Goal: Task Accomplishment & Management: Manage account settings

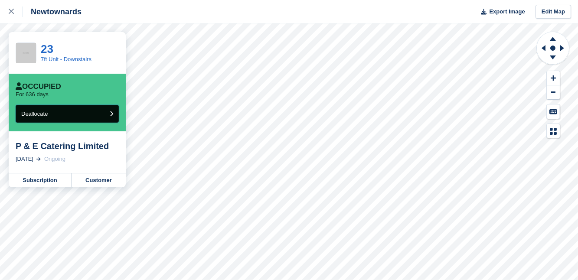
click at [110, 111] on icon "submit" at bounding box center [111, 114] width 3 height 6
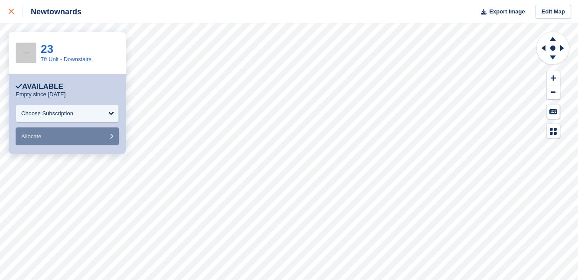
click at [11, 10] on icon at bounding box center [11, 11] width 5 height 5
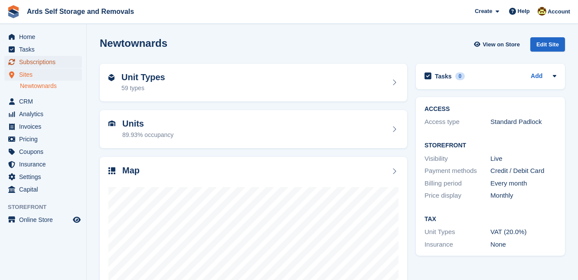
click at [29, 62] on span "Subscriptions" at bounding box center [45, 62] width 52 height 12
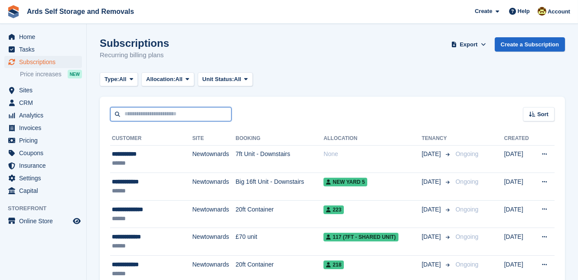
click at [138, 114] on input "text" at bounding box center [170, 114] width 121 height 14
type input "*****"
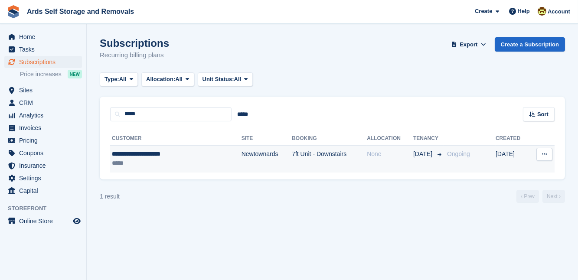
click at [242, 155] on td "Newtownards" at bounding box center [267, 158] width 50 height 27
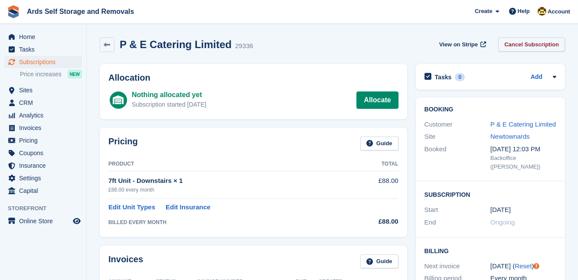
click at [531, 42] on link "Cancel Subscription" at bounding box center [531, 44] width 67 height 14
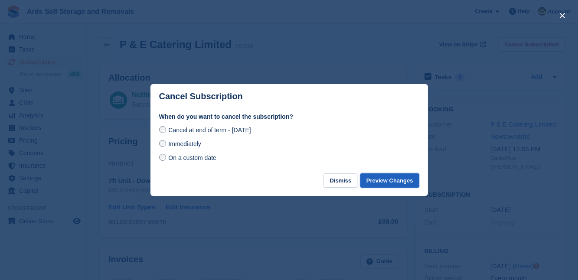
click at [405, 181] on button "Preview Changes" at bounding box center [389, 180] width 59 height 14
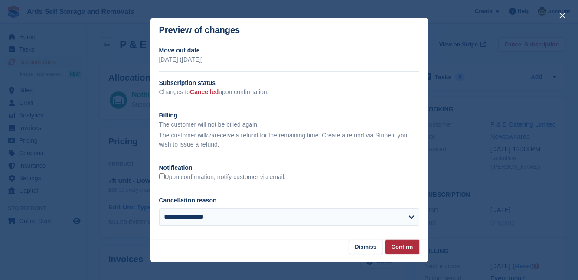
click at [400, 245] on button "Confirm" at bounding box center [402, 247] width 34 height 14
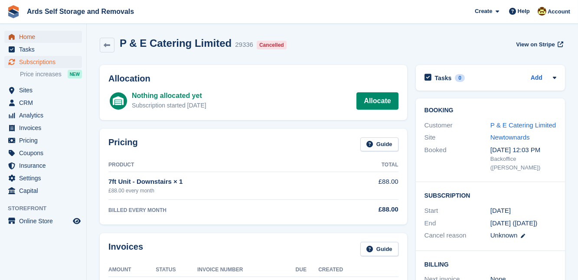
click at [29, 36] on span "Home" at bounding box center [45, 37] width 52 height 12
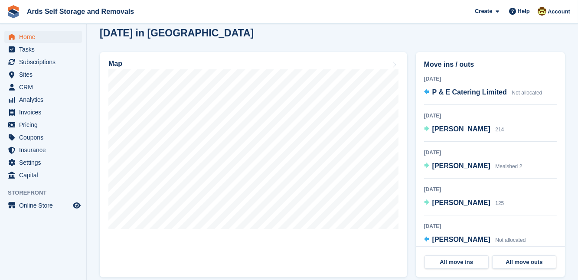
scroll to position [252, 0]
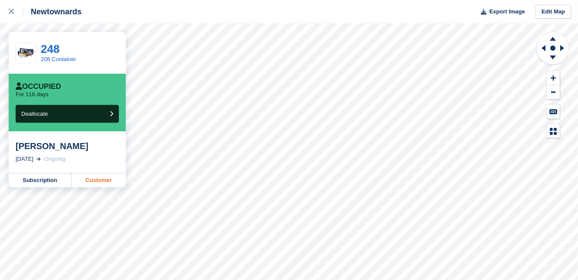
click at [100, 182] on link "Customer" at bounding box center [99, 180] width 54 height 14
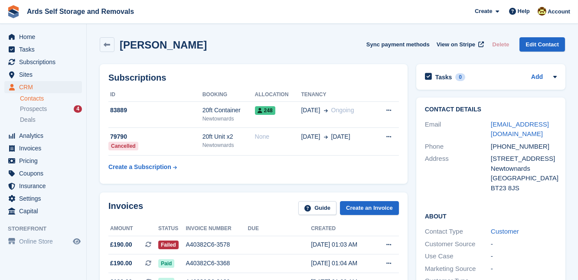
click at [412, 221] on div "Contact Details Email [EMAIL_ADDRESS][DOMAIN_NAME] Phone [PHONE_NUMBER] Address…" at bounding box center [491, 248] width 158 height 310
click at [28, 35] on span "Home" at bounding box center [45, 37] width 52 height 12
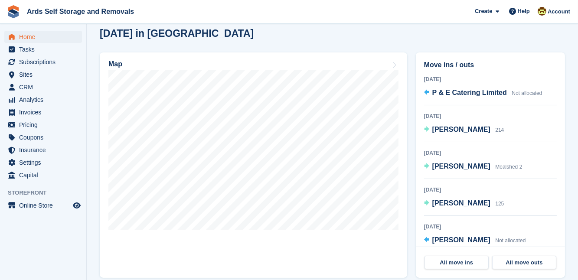
scroll to position [236, 0]
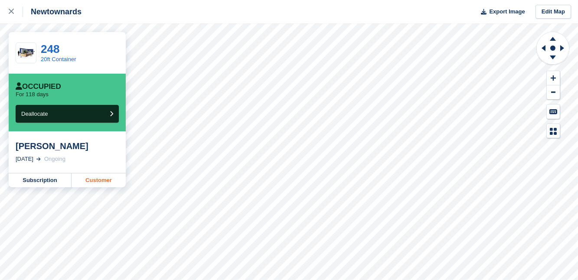
click at [95, 180] on link "Customer" at bounding box center [99, 180] width 54 height 14
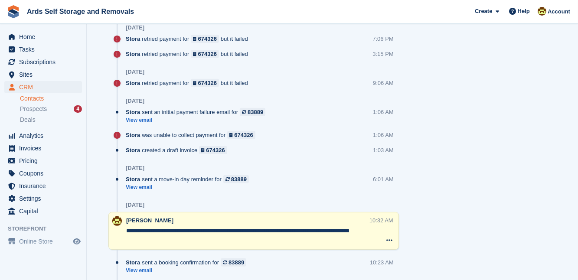
scroll to position [772, 0]
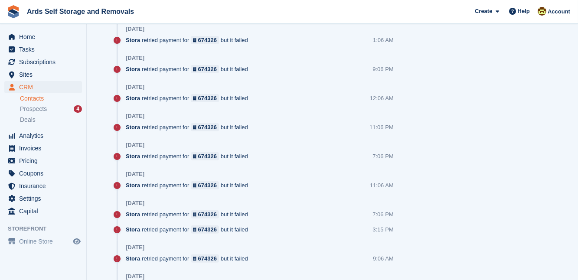
scroll to position [568, 0]
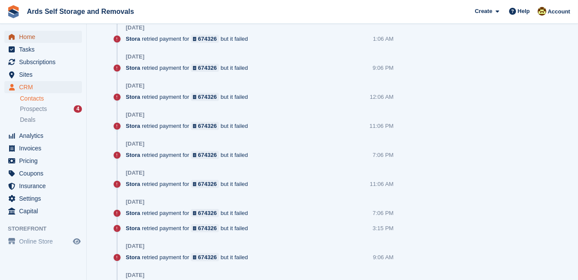
click at [29, 36] on span "Home" at bounding box center [45, 37] width 52 height 12
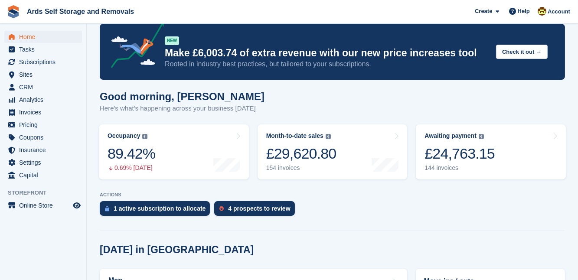
scroll to position [16, 0]
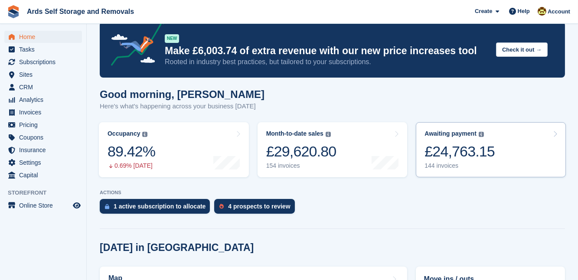
click at [446, 152] on div "£24,763.15" at bounding box center [460, 152] width 70 height 18
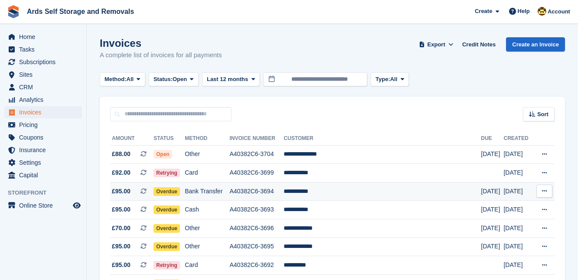
click at [171, 190] on span "Overdue" at bounding box center [167, 191] width 26 height 9
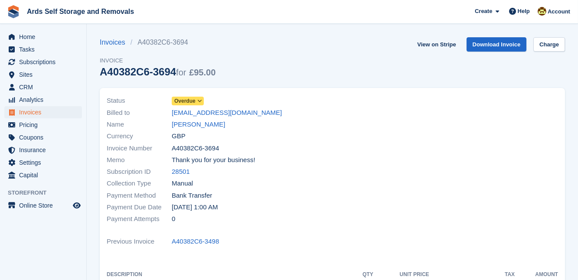
click at [193, 99] on span "Overdue" at bounding box center [184, 101] width 21 height 8
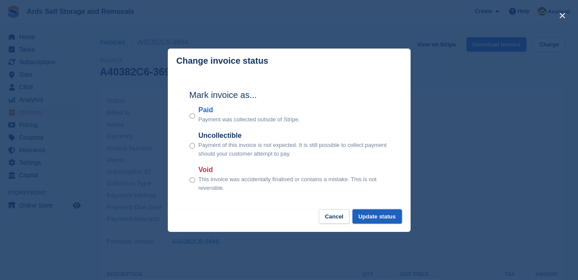
click at [388, 219] on button "Update status" at bounding box center [377, 216] width 49 height 14
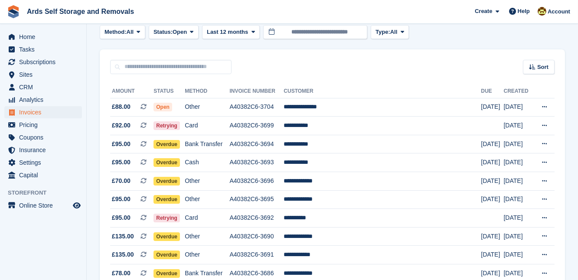
scroll to position [63, 0]
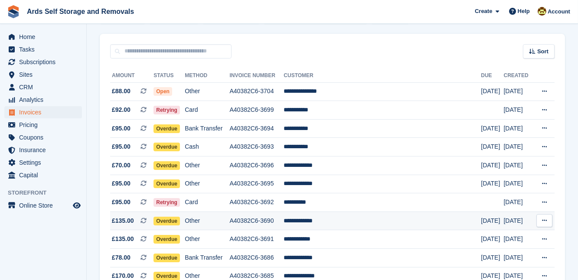
click at [175, 218] on span "Overdue" at bounding box center [167, 221] width 26 height 9
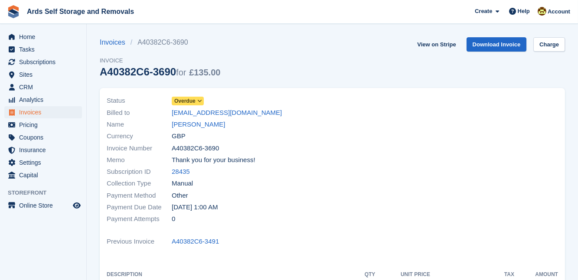
click at [180, 100] on span "Overdue" at bounding box center [184, 101] width 21 height 8
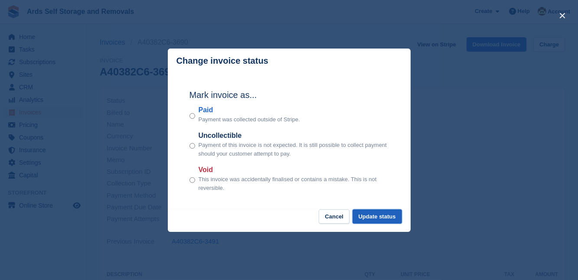
click at [370, 214] on button "Update status" at bounding box center [377, 216] width 49 height 14
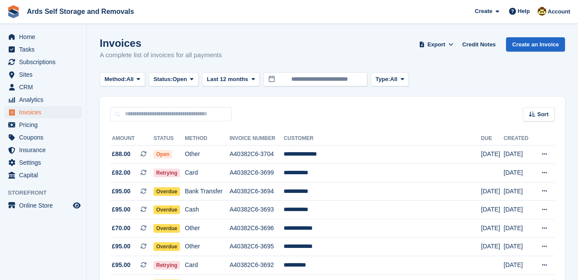
scroll to position [63, 0]
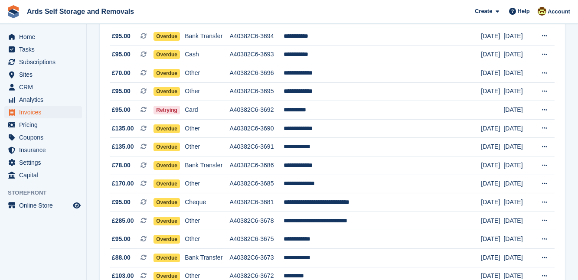
scroll to position [157, 0]
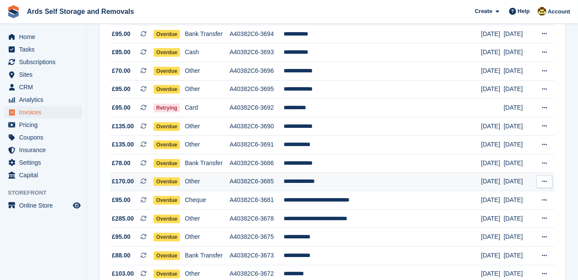
click at [175, 179] on span "Overdue" at bounding box center [167, 181] width 26 height 9
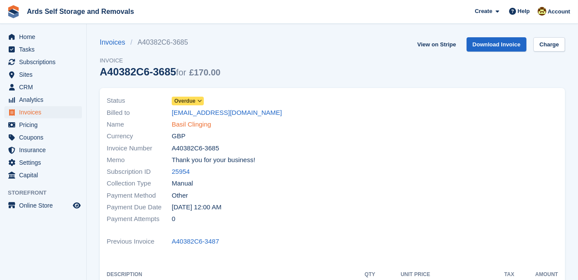
click at [197, 124] on link "Basil Clinging" at bounding box center [191, 125] width 39 height 10
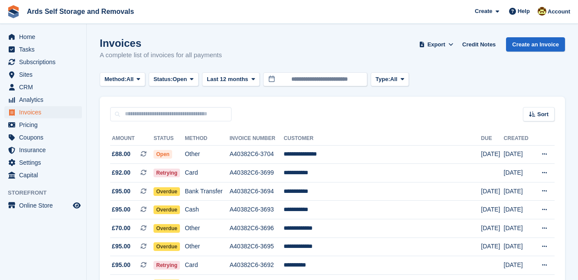
scroll to position [157, 0]
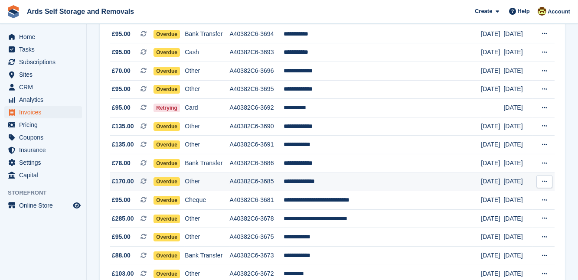
click at [318, 178] on td "**********" at bounding box center [382, 182] width 197 height 19
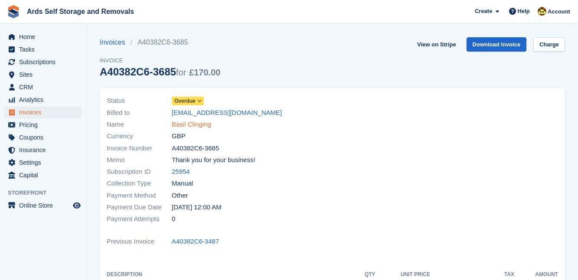
click at [206, 125] on link "Basil Clinging" at bounding box center [191, 125] width 39 height 10
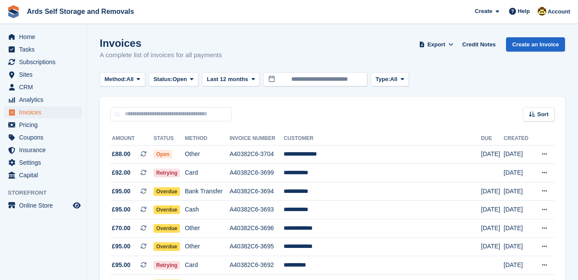
scroll to position [157, 0]
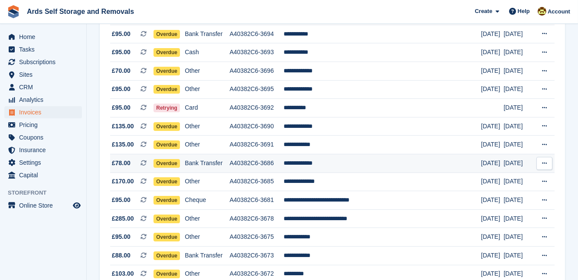
click at [176, 160] on span "Overdue" at bounding box center [167, 163] width 26 height 9
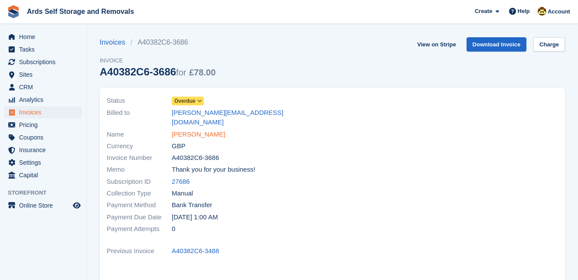
click at [193, 130] on link "Chris Cawdell" at bounding box center [198, 135] width 53 height 10
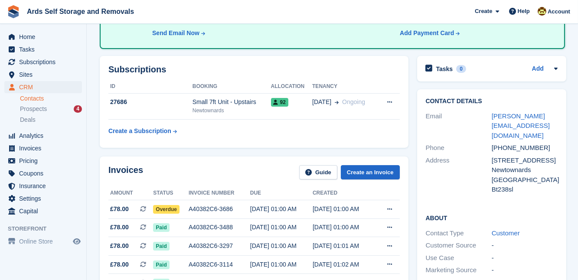
scroll to position [110, 0]
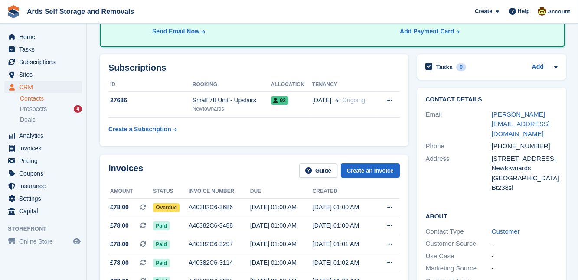
click at [413, 166] on div "Contact Details Email chris.cawdell@gmail.com Phone +447531847500 Address 6 Ric…" at bounding box center [492, 243] width 158 height 320
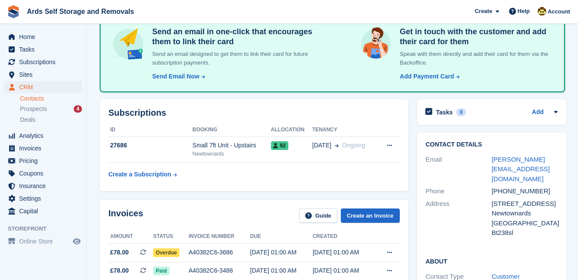
scroll to position [0, 0]
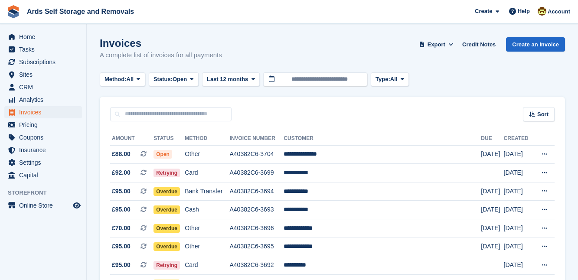
scroll to position [157, 0]
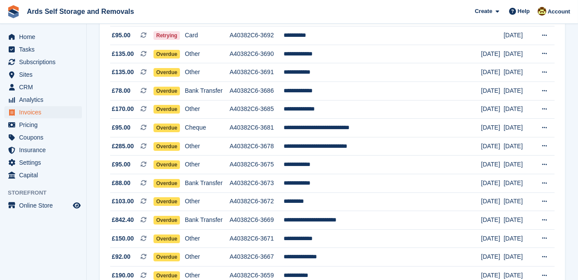
scroll to position [236, 0]
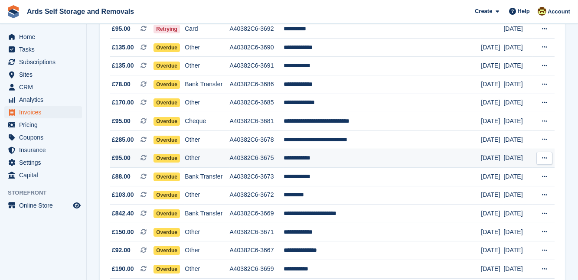
click at [315, 158] on td "**********" at bounding box center [382, 158] width 197 height 19
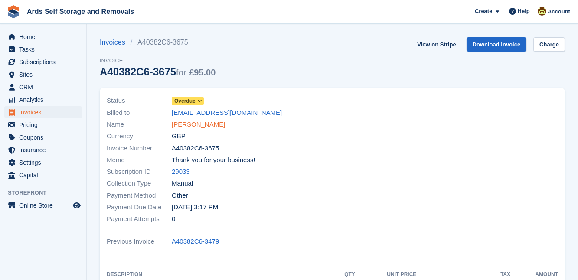
click at [199, 124] on link "[PERSON_NAME]" at bounding box center [198, 125] width 53 height 10
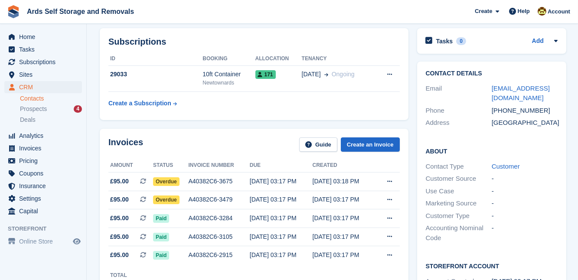
scroll to position [142, 0]
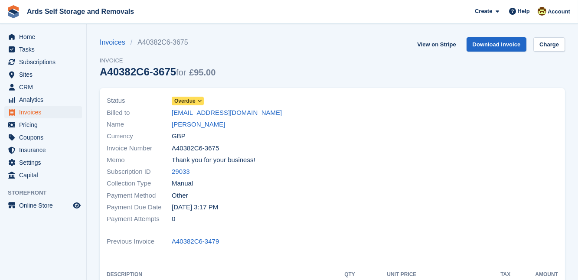
click at [89, 125] on section "Invoices A40382C6-3675 Invoice A40382C6-3675 for £95.00 View on Stripe Download…" at bounding box center [332, 250] width 491 height 500
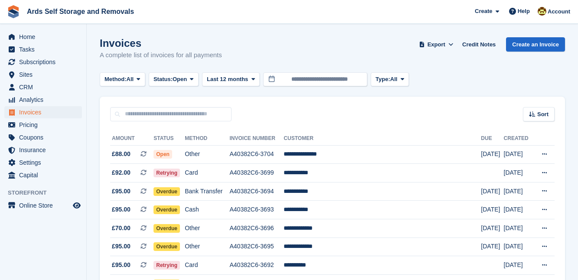
scroll to position [236, 0]
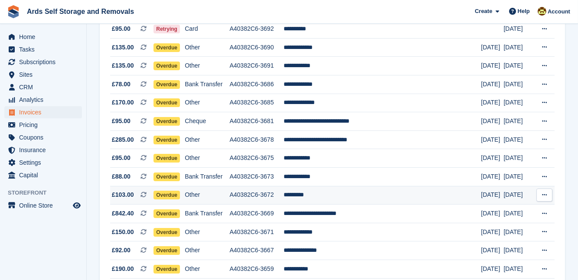
click at [319, 193] on td "*********" at bounding box center [382, 195] width 197 height 19
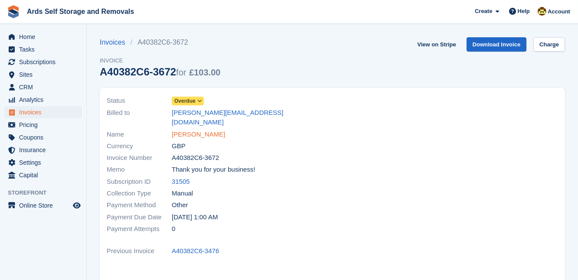
click at [189, 130] on link "[PERSON_NAME]" at bounding box center [198, 135] width 53 height 10
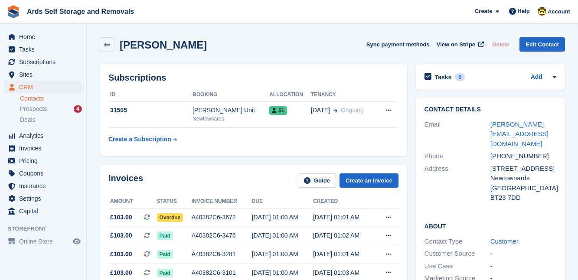
click at [409, 231] on div "Invoices Guide Create an Invoice Amount Status Invoice number Due Created £103.…" at bounding box center [253, 248] width 316 height 177
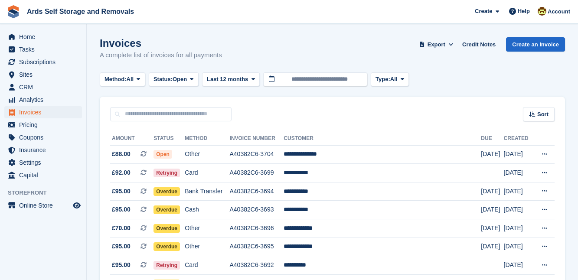
scroll to position [236, 0]
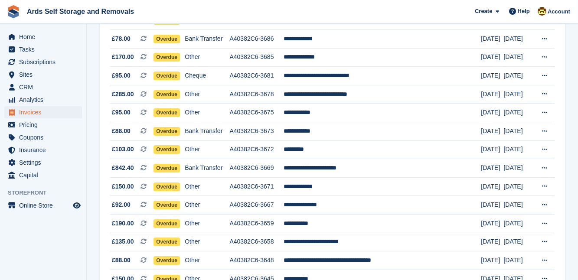
scroll to position [284, 0]
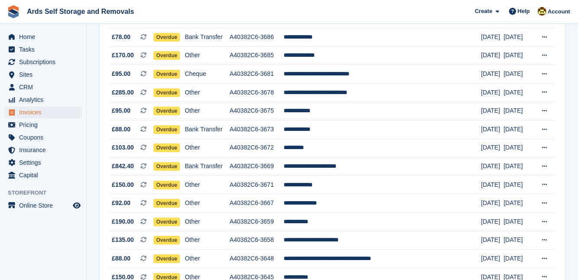
click at [91, 182] on section "Invoices A complete list of invoices for all payments Export Export Invoices Ex…" at bounding box center [332, 272] width 491 height 1112
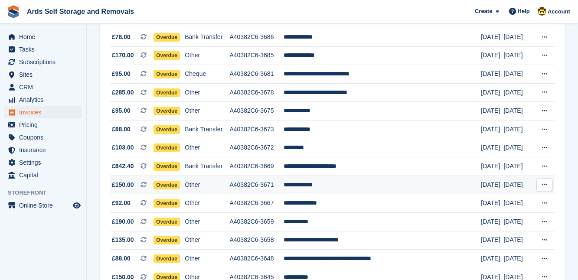
click at [308, 184] on td "**********" at bounding box center [382, 185] width 197 height 19
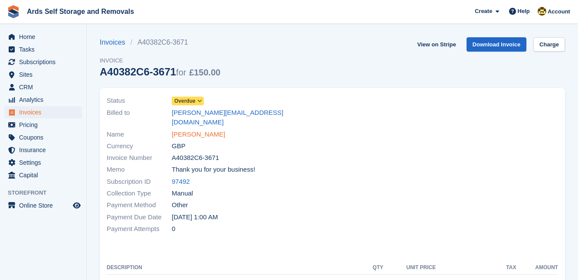
click at [187, 130] on link "[PERSON_NAME]" at bounding box center [198, 135] width 53 height 10
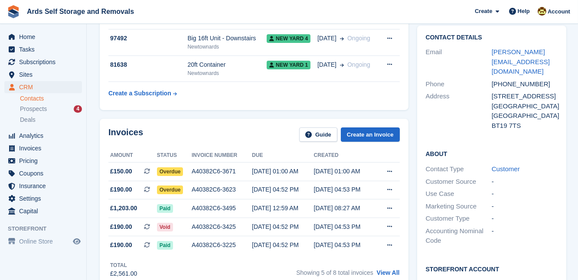
scroll to position [157, 0]
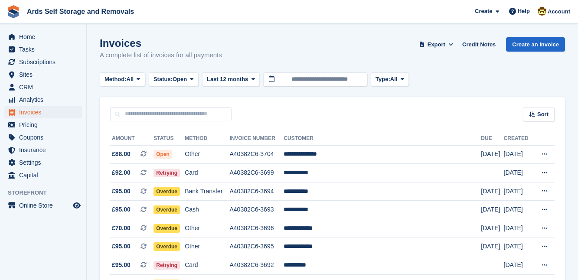
scroll to position [284, 0]
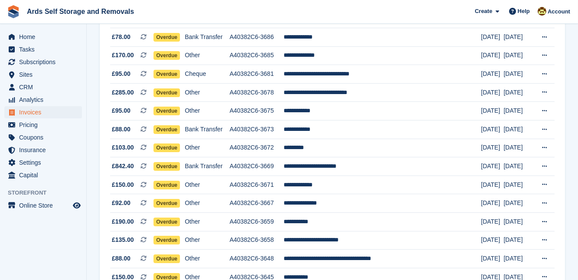
click at [91, 180] on section "Invoices A complete list of invoices for all payments Export Export Invoices Ex…" at bounding box center [332, 272] width 491 height 1112
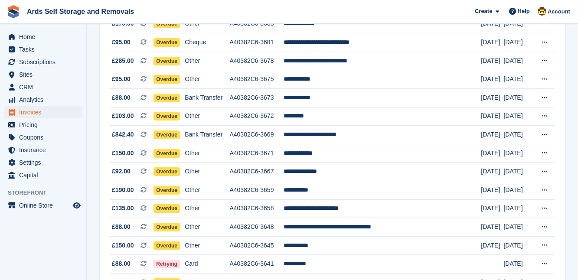
scroll to position [331, 0]
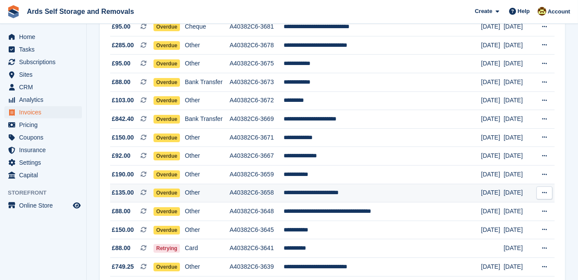
click at [174, 191] on span "Overdue" at bounding box center [167, 193] width 26 height 9
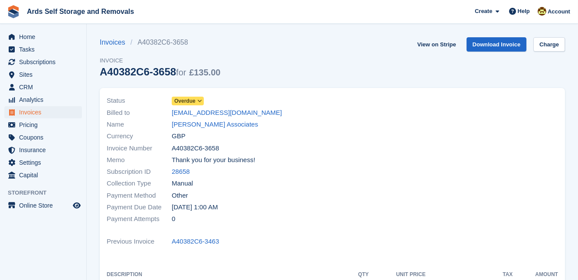
click at [188, 99] on span "Overdue" at bounding box center [184, 101] width 21 height 8
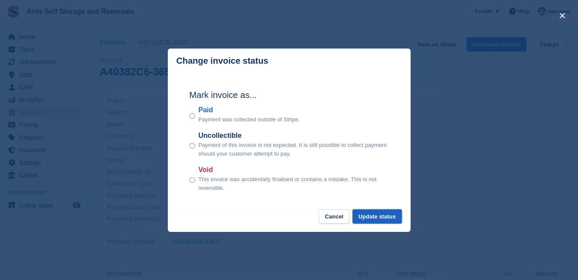
click at [379, 213] on button "Update status" at bounding box center [377, 216] width 49 height 14
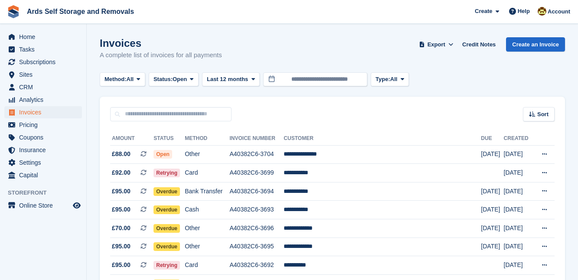
scroll to position [331, 0]
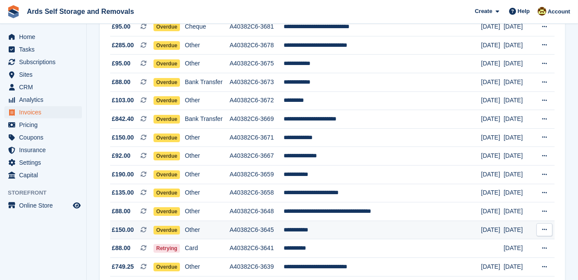
click at [318, 227] on td "**********" at bounding box center [382, 230] width 197 height 19
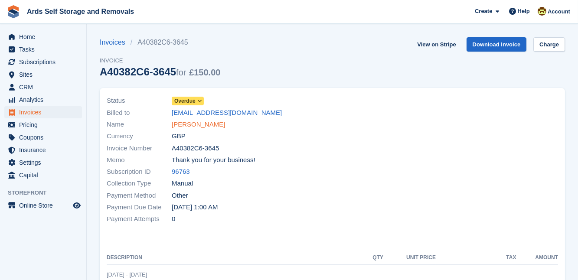
click at [193, 124] on link "Neil Morrow" at bounding box center [198, 125] width 53 height 10
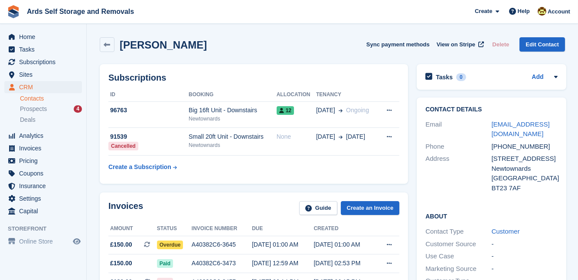
click at [410, 202] on div "Invoices Guide Create an Invoice Amount Status Invoice number Due Created £150.…" at bounding box center [253, 267] width 317 height 158
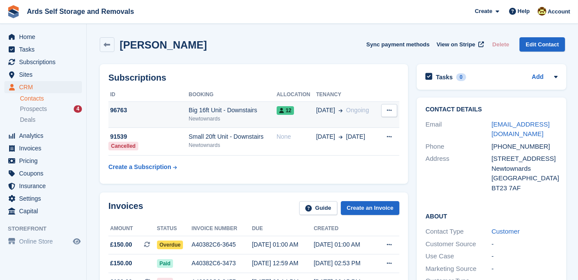
click at [241, 109] on div "Big 16ft Unit - Downstairs" at bounding box center [233, 110] width 88 height 9
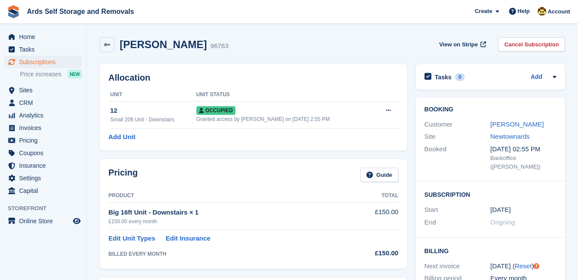
click at [410, 147] on div "Allocation Unit Unit Status 12 Small 20ft Unit - Downstairs Occupied Granted ac…" at bounding box center [253, 107] width 316 height 95
click at [412, 143] on div "Booking Customer Neil Morrow Site Newtownards Booked 21 Jul, 02:55 PM Backoffic…" at bounding box center [491, 265] width 158 height 344
click at [515, 123] on link "Neil Morrow" at bounding box center [516, 124] width 53 height 7
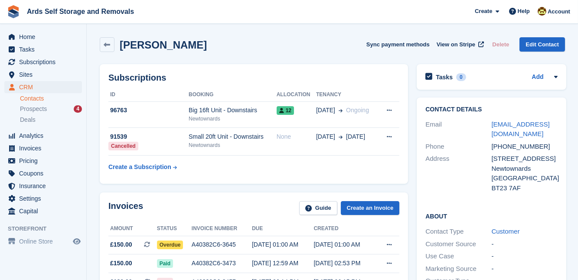
click at [409, 185] on div "Subscriptions ID Booking Allocation Tenancy 96763 Big 16ft Unit - Downstairs Ne…" at bounding box center [253, 124] width 317 height 128
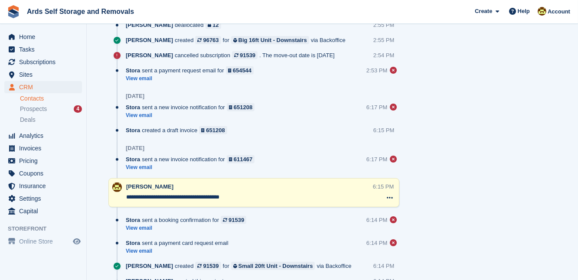
scroll to position [742, 0]
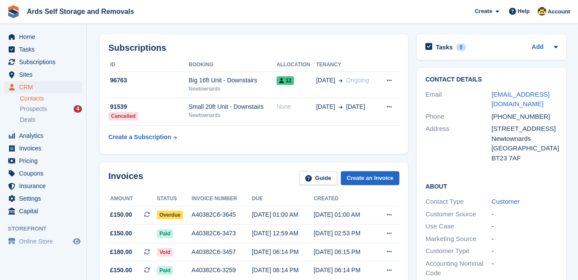
scroll to position [31, 0]
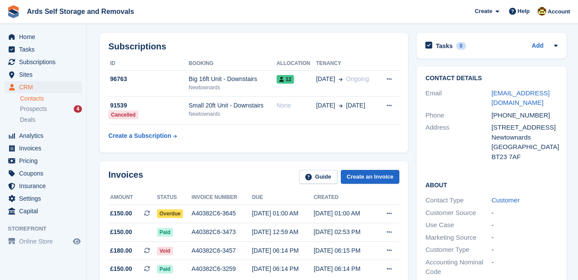
click at [410, 226] on div "Invoices Guide Create an Invoice Amount Status Invoice number Due Created £150.…" at bounding box center [253, 236] width 317 height 158
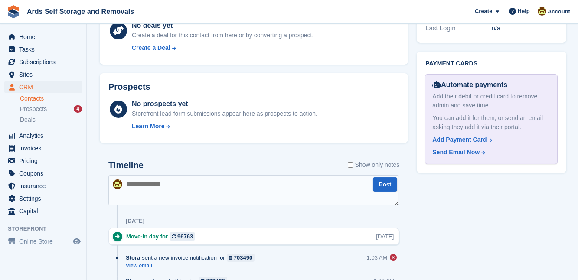
scroll to position [363, 0]
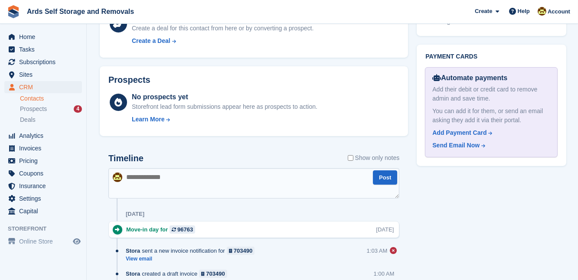
click at [130, 175] on textarea at bounding box center [253, 183] width 291 height 30
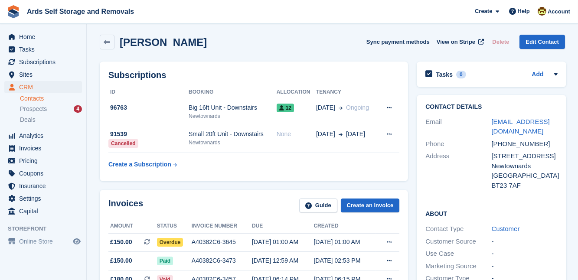
scroll to position [0, 0]
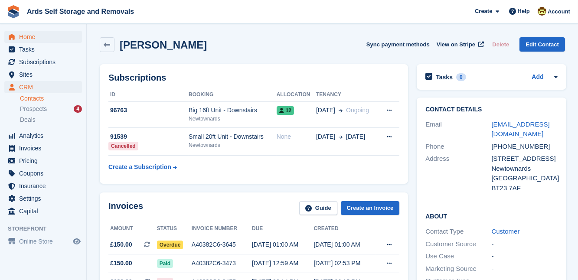
type textarea "**********"
click at [59, 40] on span "Home" at bounding box center [45, 37] width 52 height 12
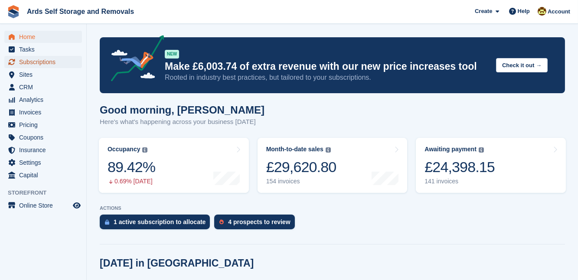
click at [35, 64] on span "Subscriptions" at bounding box center [45, 62] width 52 height 12
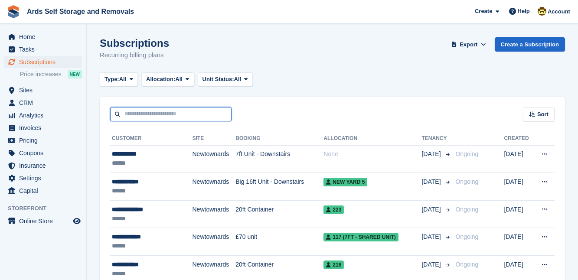
click at [158, 118] on input "text" at bounding box center [170, 114] width 121 height 14
type input "*******"
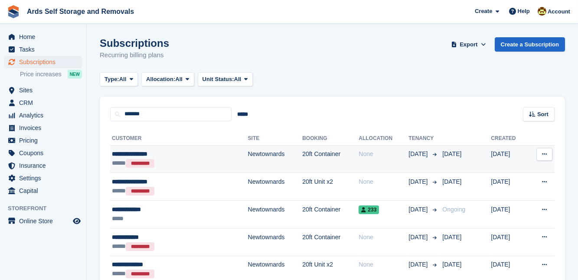
click at [302, 165] on td "20ft Container" at bounding box center [330, 159] width 56 height 28
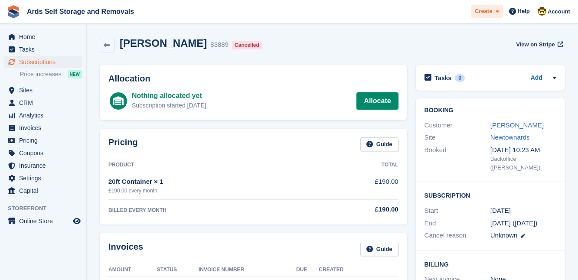
click at [492, 14] on span "Create" at bounding box center [483, 11] width 17 height 9
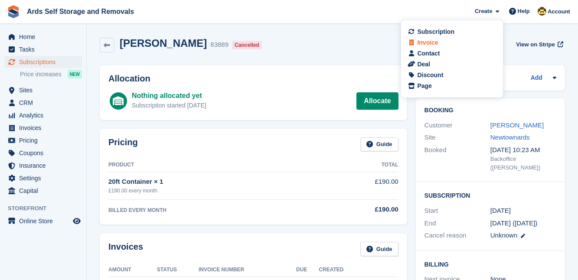
click at [421, 47] on div "Invoice" at bounding box center [427, 42] width 21 height 9
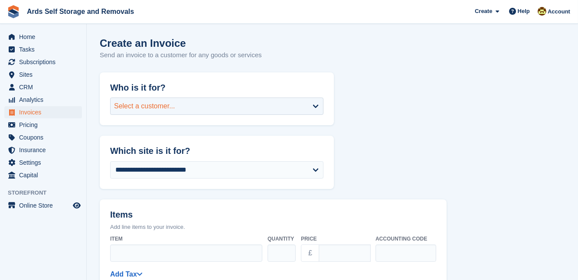
click at [286, 101] on div "Select a customer..." at bounding box center [216, 106] width 213 height 17
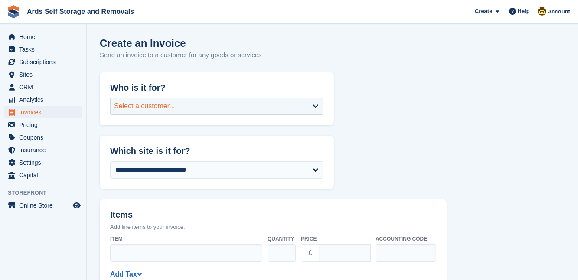
click at [219, 108] on div "Select a customer..." at bounding box center [216, 106] width 213 height 17
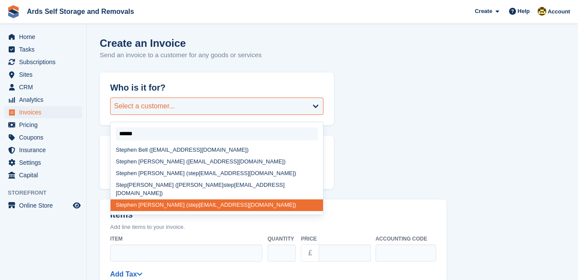
type input "*******"
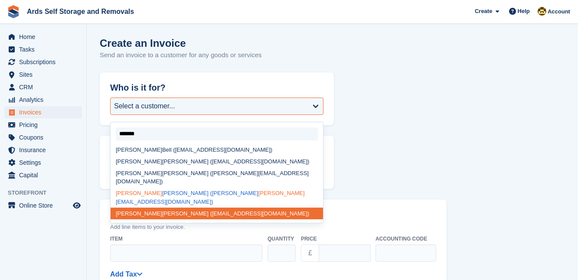
click at [191, 188] on div "Stephen Thompson (thompson stephen 540@gmail.com)" at bounding box center [217, 198] width 212 height 20
select select "******"
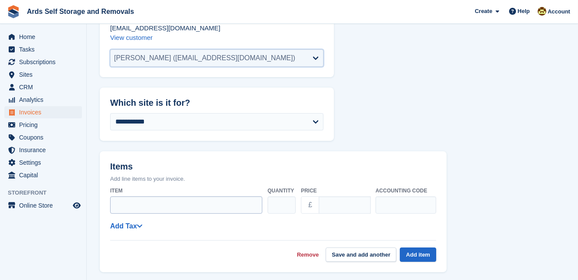
scroll to position [102, 0]
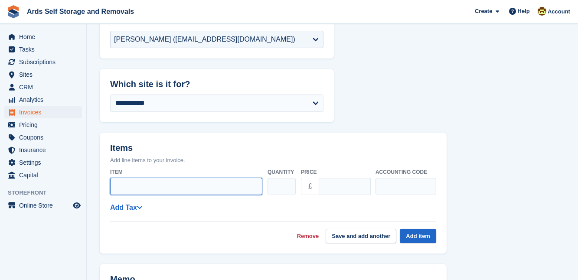
click at [166, 184] on input "Item" at bounding box center [186, 186] width 152 height 17
type input "**********"
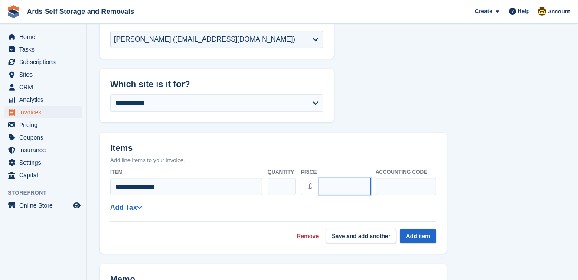
click at [326, 188] on input "****" at bounding box center [345, 186] width 52 height 17
type input "***"
click at [134, 207] on link "Add Tax" at bounding box center [126, 207] width 32 height 7
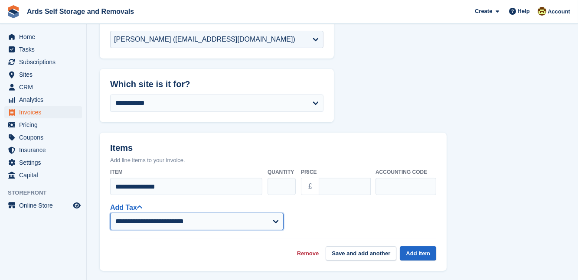
click at [139, 217] on select "**********" at bounding box center [196, 221] width 173 height 17
select select "****"
click at [110, 213] on select "**********" at bounding box center [196, 221] width 173 height 17
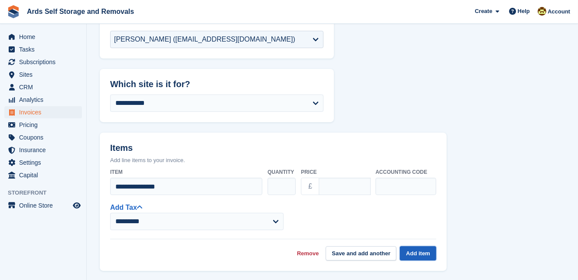
click at [421, 250] on button "Add item" at bounding box center [418, 253] width 36 height 14
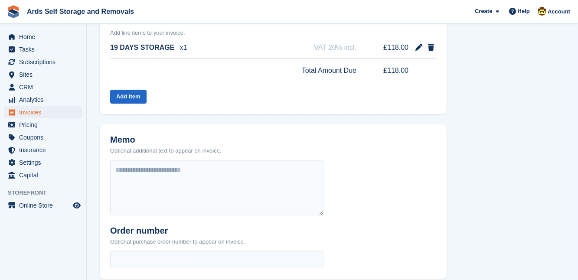
scroll to position [364, 0]
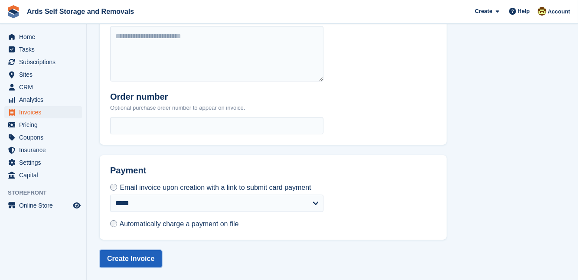
click at [128, 252] on button "Create Invoice" at bounding box center [131, 258] width 62 height 17
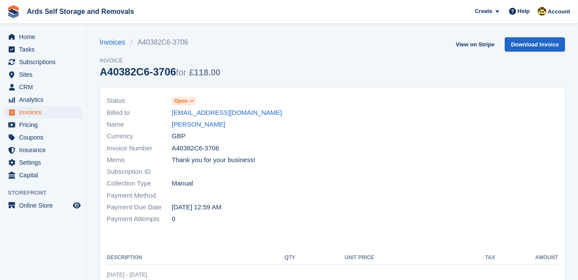
click at [190, 102] on icon at bounding box center [191, 100] width 5 height 5
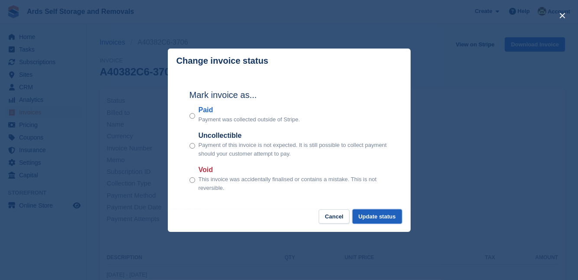
click at [393, 218] on button "Update status" at bounding box center [377, 216] width 49 height 14
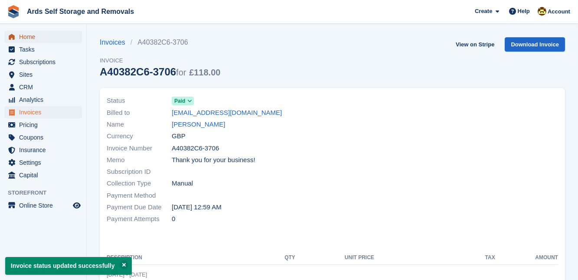
click at [53, 34] on span "Home" at bounding box center [45, 37] width 52 height 12
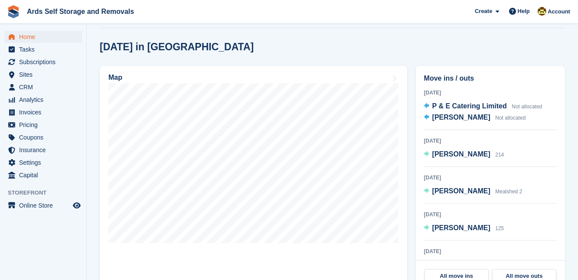
scroll to position [234, 0]
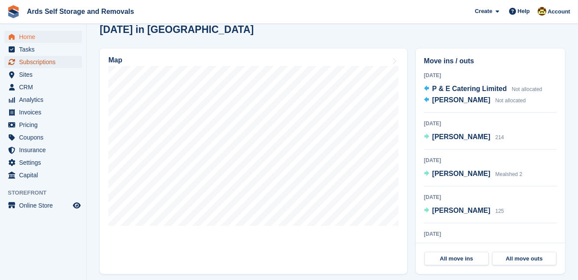
click at [36, 63] on span "Subscriptions" at bounding box center [45, 62] width 52 height 12
click at [34, 60] on span "Subscriptions" at bounding box center [45, 62] width 52 height 12
click at [40, 62] on span "Subscriptions" at bounding box center [45, 62] width 52 height 12
click at [23, 36] on span "Home" at bounding box center [45, 37] width 52 height 12
click at [47, 63] on span "Subscriptions" at bounding box center [45, 62] width 52 height 12
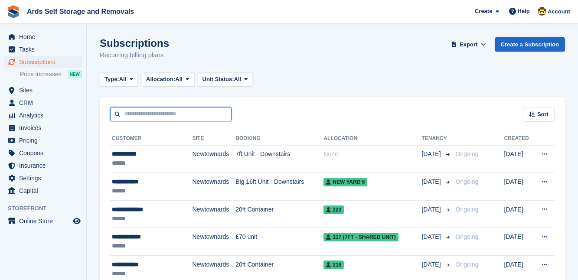
click at [121, 114] on input "text" at bounding box center [170, 114] width 121 height 14
type input "*****"
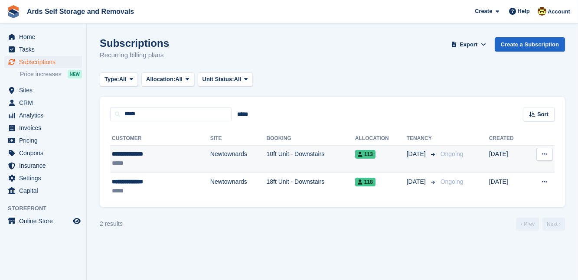
click at [132, 161] on div "*****" at bounding box center [144, 163] width 64 height 9
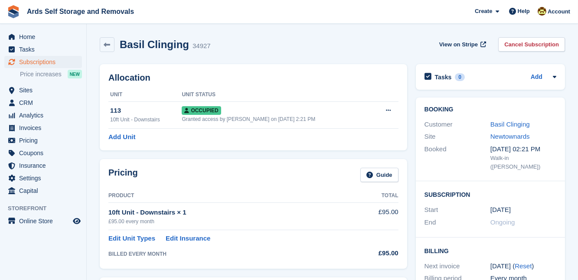
click at [412, 152] on div "Booking Customer Basil Clinging Site [GEOGRAPHIC_DATA] Booked [DATE] 02:21 PM W…" at bounding box center [491, 265] width 158 height 344
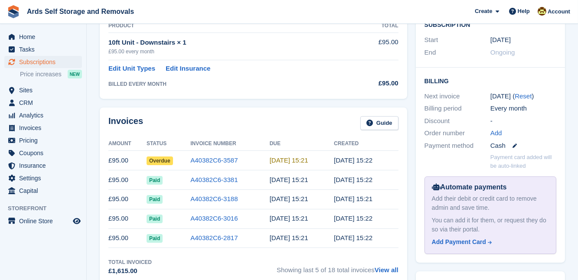
scroll to position [173, 0]
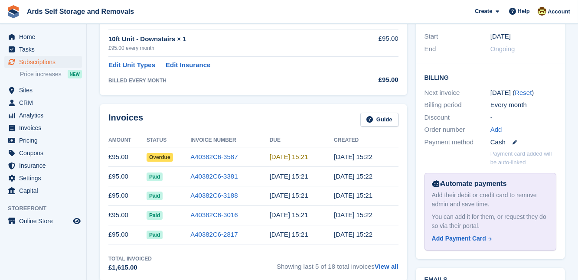
click at [413, 128] on div "Booking Customer Basil Clinging Site [GEOGRAPHIC_DATA] Booked [DATE] 02:21 PM W…" at bounding box center [491, 92] width 158 height 344
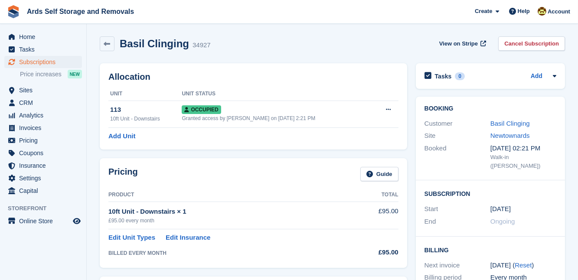
scroll to position [0, 0]
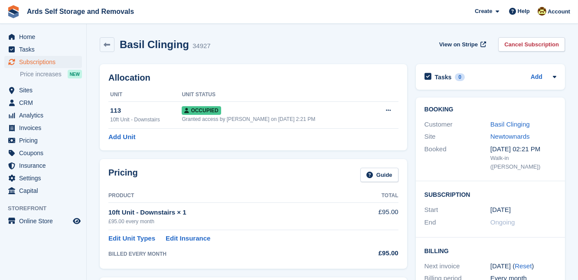
click at [409, 183] on div "Pricing Guide Product Total 10ft Unit - Downstairs × 1 £95.00 every month £95.0…" at bounding box center [253, 214] width 316 height 118
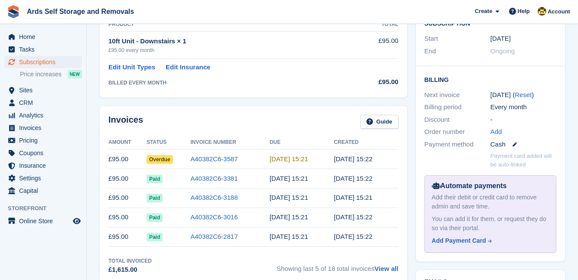
scroll to position [173, 0]
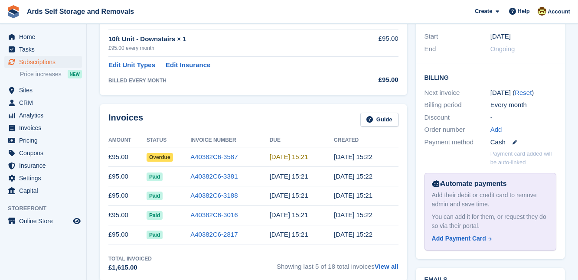
click at [412, 143] on div "Booking Customer Basil Clinging Site Newtownards Booked 5 Mar, 02:21 PM Walk-in…" at bounding box center [491, 92] width 158 height 344
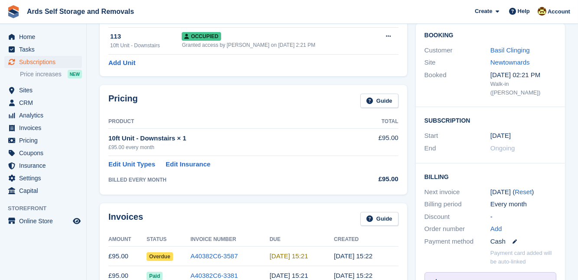
scroll to position [63, 0]
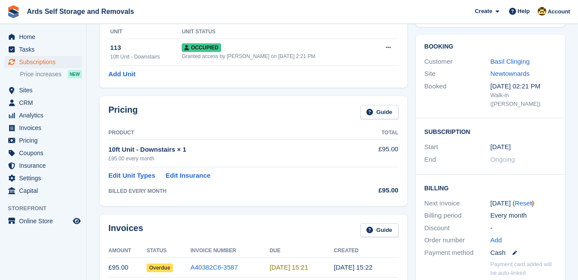
drag, startPoint x: 158, startPoint y: 267, endPoint x: 166, endPoint y: 267, distance: 7.4
click at [164, 267] on span "Overdue" at bounding box center [160, 268] width 26 height 9
drag, startPoint x: 166, startPoint y: 267, endPoint x: 212, endPoint y: 266, distance: 46.0
click at [212, 266] on link "A40382C6-3587" at bounding box center [213, 267] width 47 height 7
click at [145, 270] on td "£95.00" at bounding box center [127, 268] width 38 height 20
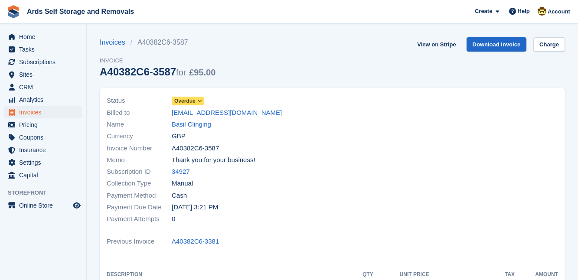
click at [186, 100] on span "Overdue" at bounding box center [184, 101] width 21 height 8
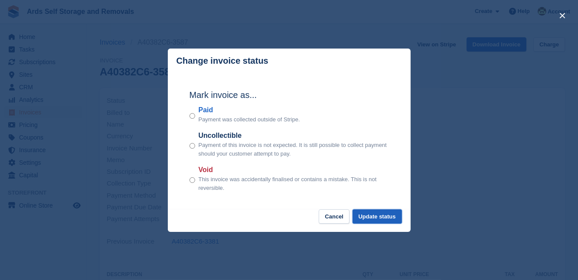
click at [369, 216] on button "Update status" at bounding box center [377, 216] width 49 height 14
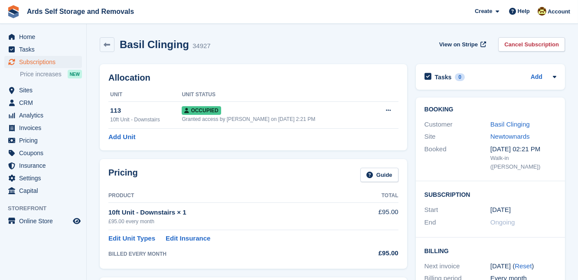
scroll to position [63, 0]
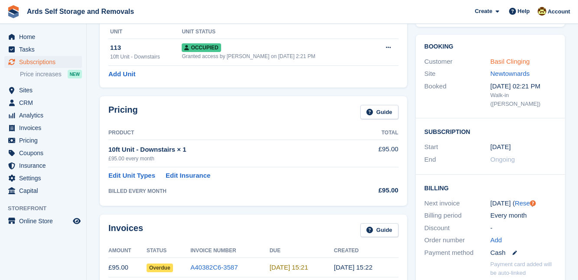
click at [505, 61] on link "Basil Clinging" at bounding box center [509, 61] width 39 height 7
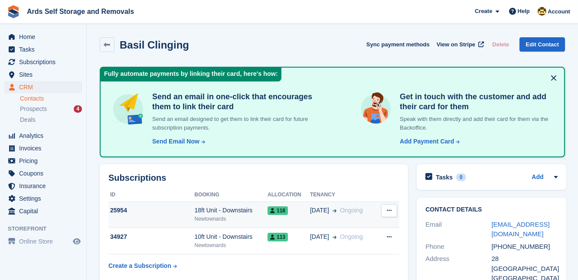
click at [279, 210] on span "118" at bounding box center [278, 210] width 20 height 9
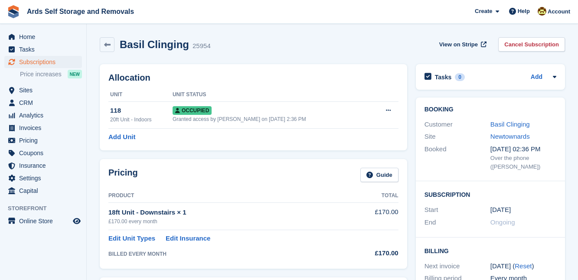
scroll to position [181, 0]
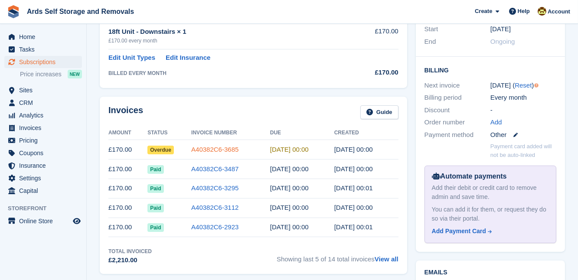
click at [215, 149] on link "A40382C6-3685" at bounding box center [214, 149] width 47 height 7
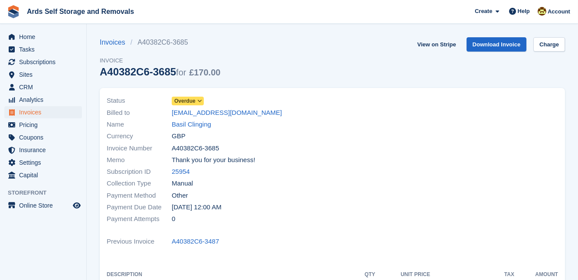
click at [189, 100] on span "Overdue" at bounding box center [184, 101] width 21 height 8
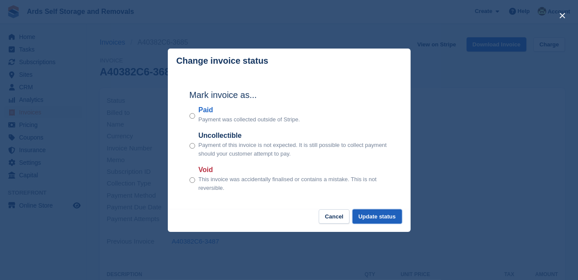
click at [381, 215] on button "Update status" at bounding box center [377, 216] width 49 height 14
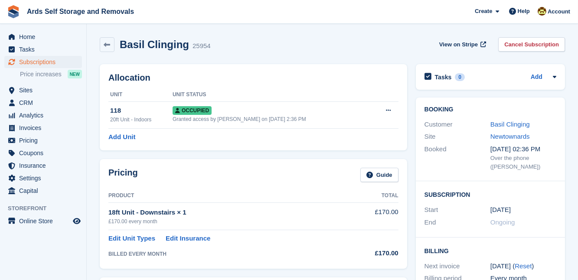
scroll to position [181, 0]
